Goal: Information Seeking & Learning: Learn about a topic

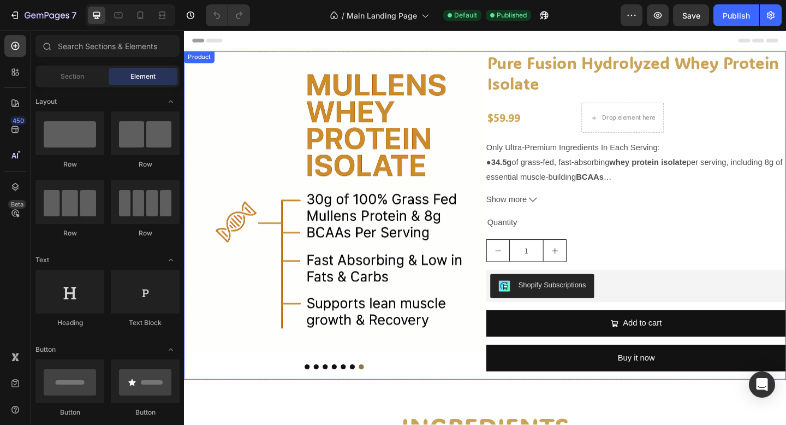
click at [573, 184] on p "Only Ultra-Premium Ingredients In Each Serving: ● 34.5g of grass-fed, fast-abso…" at bounding box center [673, 212] width 322 height 119
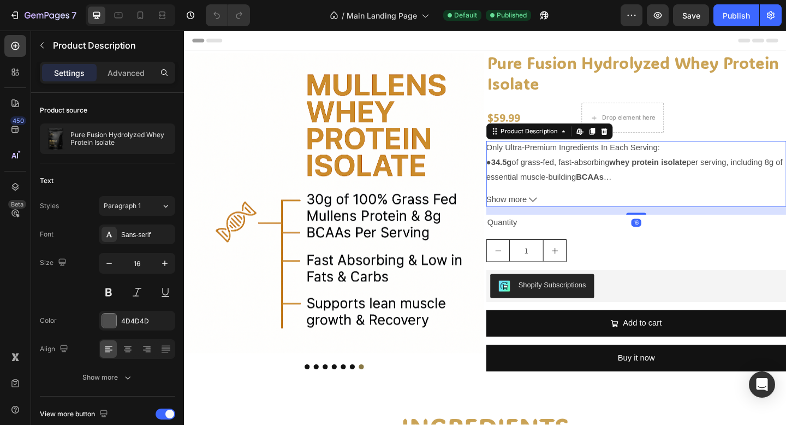
click at [540, 219] on span "Show more" at bounding box center [534, 215] width 44 height 16
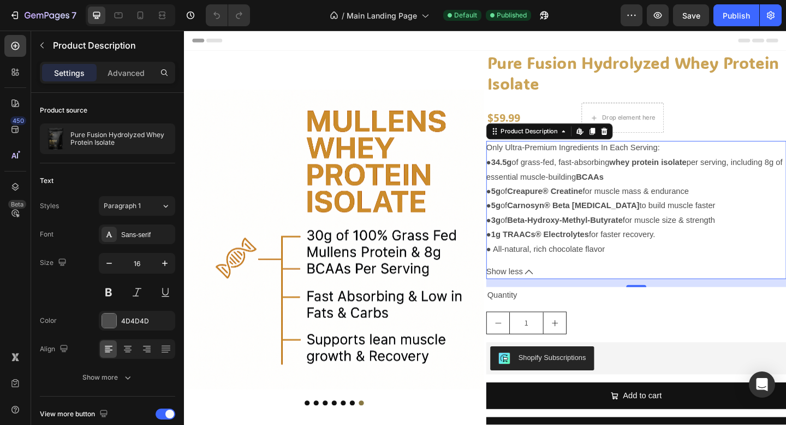
click at [634, 165] on div "Only Ultra-Premium Ingredients In Each Serving: ● 34.5g of grass-fed, fast-abso…" at bounding box center [675, 213] width 326 height 125
click at [597, 187] on p "Only Ultra-Premium Ingredients In Each Serving: ● 34.5g of grass-fed, fast-abso…" at bounding box center [673, 212] width 322 height 119
click at [596, 186] on p "Only Ultra-Premium Ingredients In Each Serving: ● 34.5g of grass-fed, fast-abso…" at bounding box center [673, 212] width 322 height 119
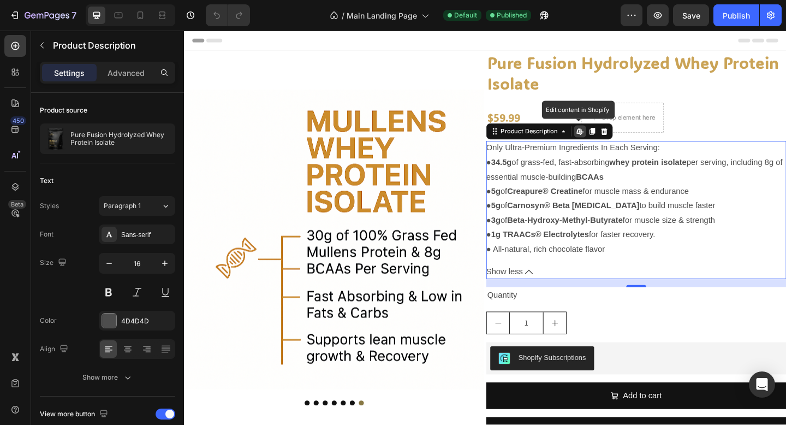
click at [596, 186] on p "Only Ultra-Premium Ingredients In Each Serving: ● 34.5g of grass-fed, fast-abso…" at bounding box center [673, 212] width 322 height 119
click at [672, 165] on div "Only Ultra-Premium Ingredients In Each Serving: ● 34.5g of grass-fed, fast-abso…" at bounding box center [675, 213] width 326 height 125
click at [672, 170] on strong "whey protein isolate" at bounding box center [688, 173] width 84 height 9
click at [609, 140] on div "Edit content in Shopify" at bounding box center [614, 140] width 13 height 13
